Goal: Find specific page/section: Locate a particular part of the current website

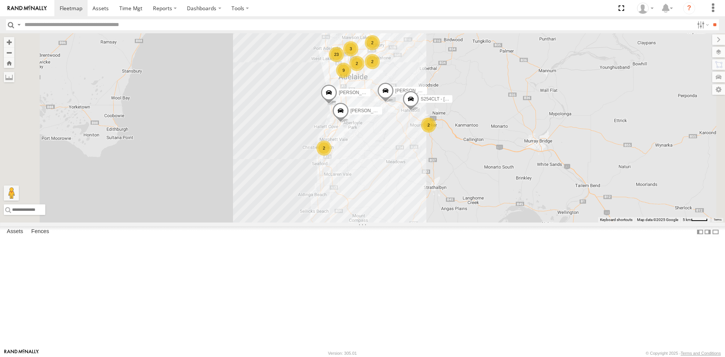
click at [0, 0] on div "S254CLT - [PERSON_NAME]" at bounding box center [0, 0] width 0 height 0
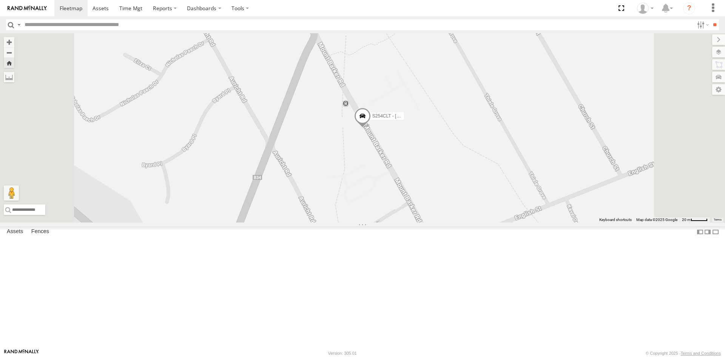
click at [371, 128] on span at bounding box center [362, 118] width 17 height 20
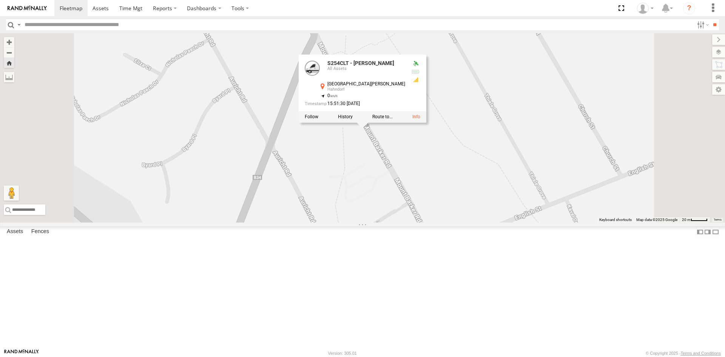
click at [426, 122] on div at bounding box center [363, 116] width 128 height 11
click at [420, 119] on link at bounding box center [416, 116] width 8 height 5
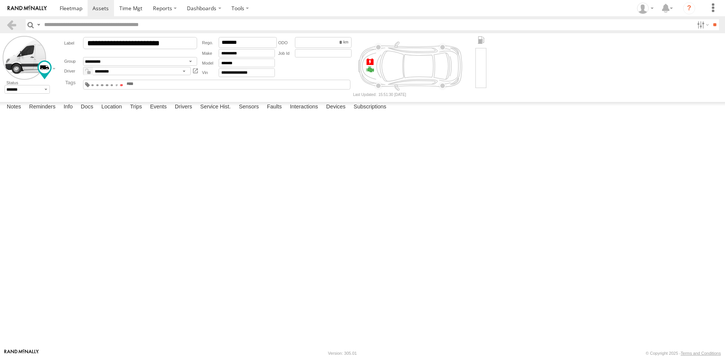
click at [123, 85] on span at bounding box center [121, 85] width 3 height 2
